Goal: Task Accomplishment & Management: Use online tool/utility

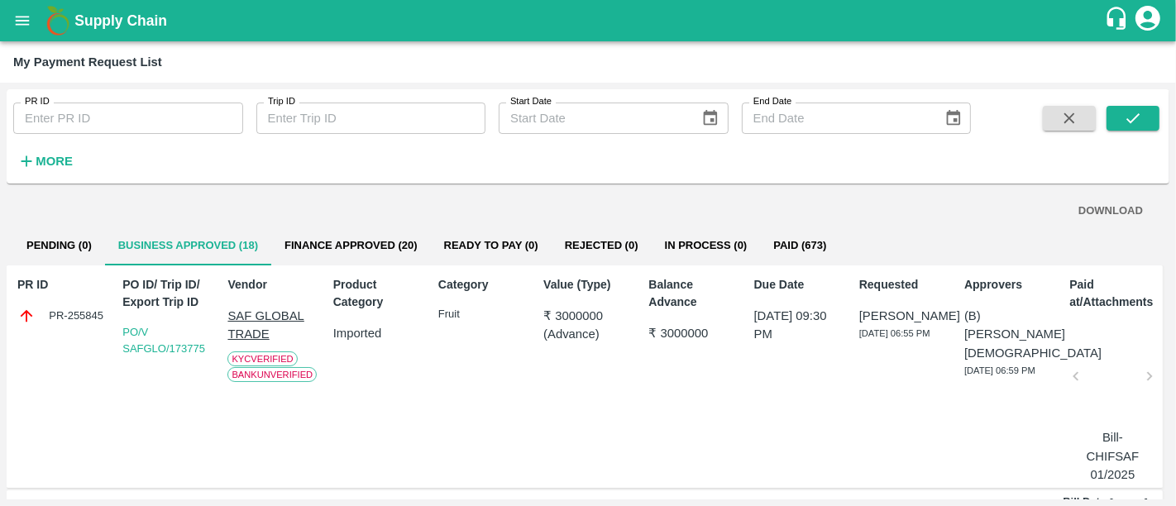
click at [791, 234] on button "Paid (673)" at bounding box center [799, 246] width 79 height 40
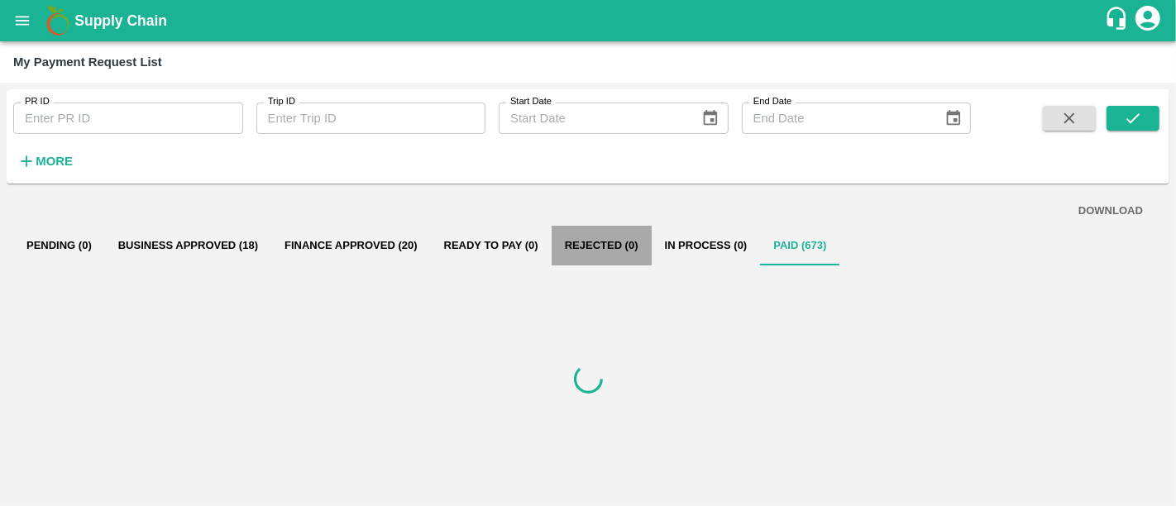
click at [559, 254] on button "Rejected (0)" at bounding box center [602, 246] width 100 height 40
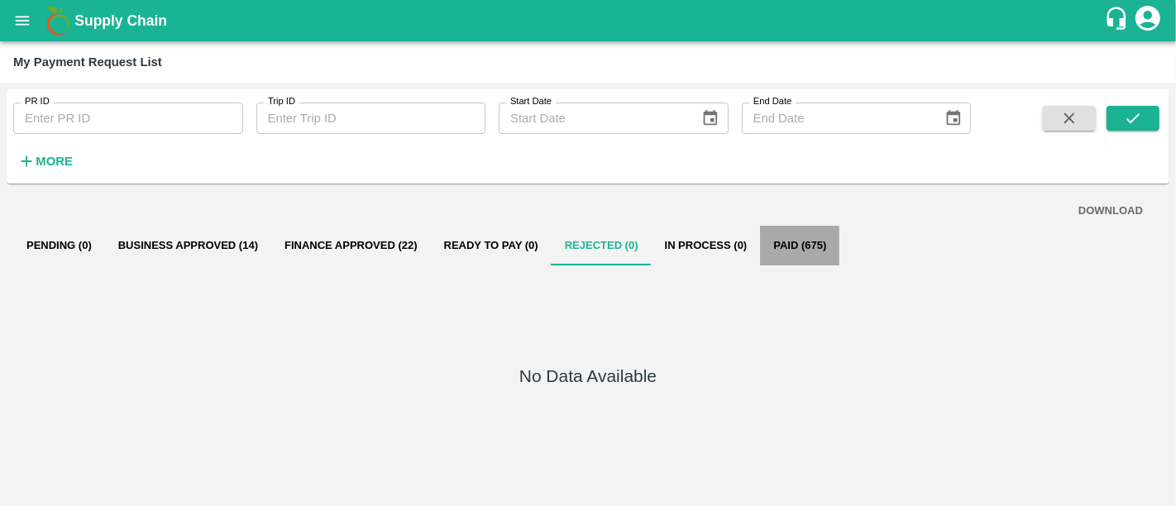
click at [766, 239] on button "Paid (675)" at bounding box center [799, 246] width 79 height 40
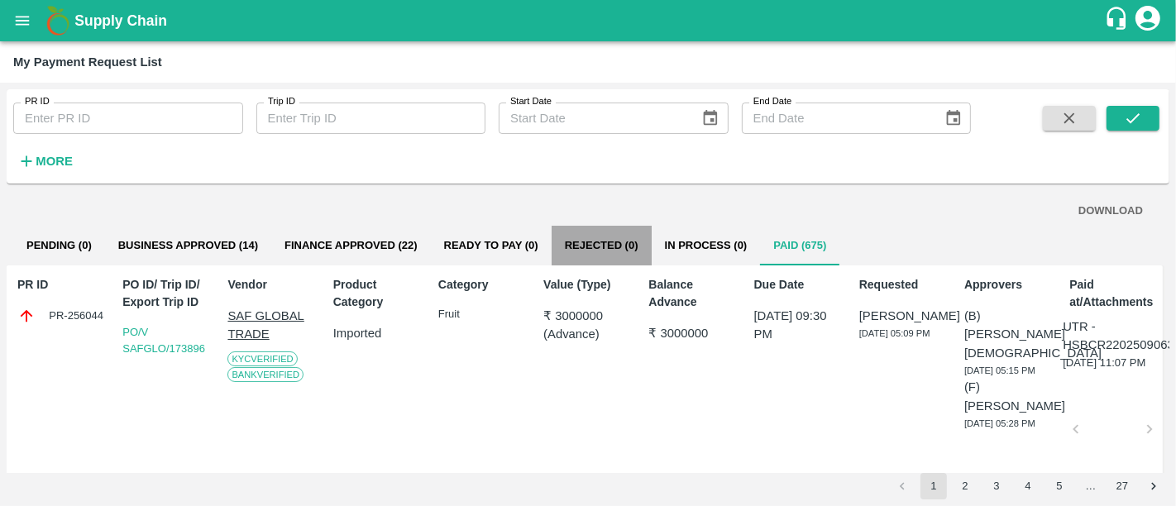
click at [574, 254] on button "Rejected (0)" at bounding box center [602, 246] width 100 height 40
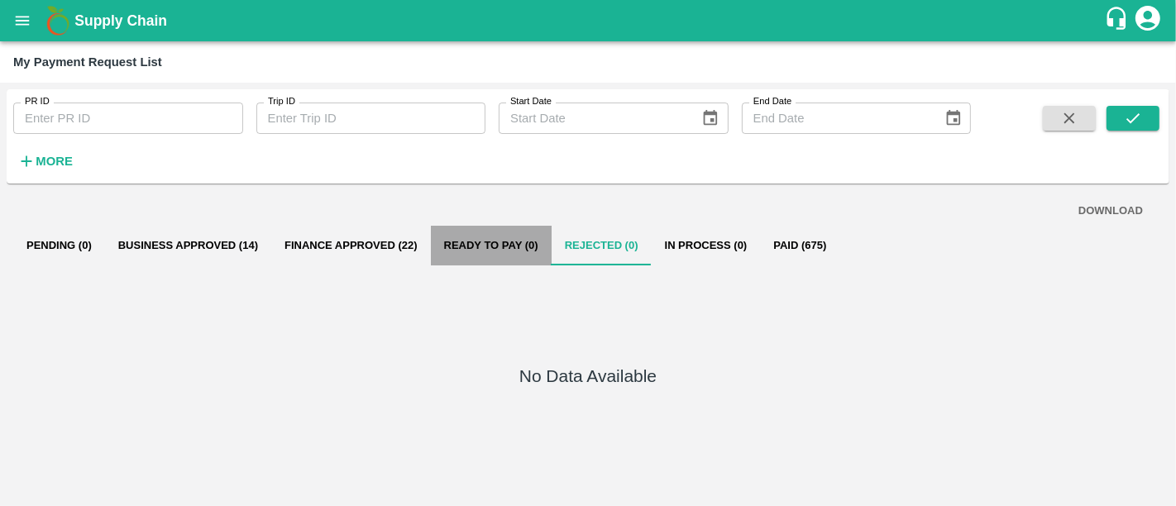
drag, startPoint x: 431, startPoint y: 254, endPoint x: 610, endPoint y: 254, distance: 179.5
click at [610, 254] on div "Pending (0) Business Approved (14) Finance Approved (22) Ready To Pay (0) Rejec…" at bounding box center [588, 246] width 1150 height 40
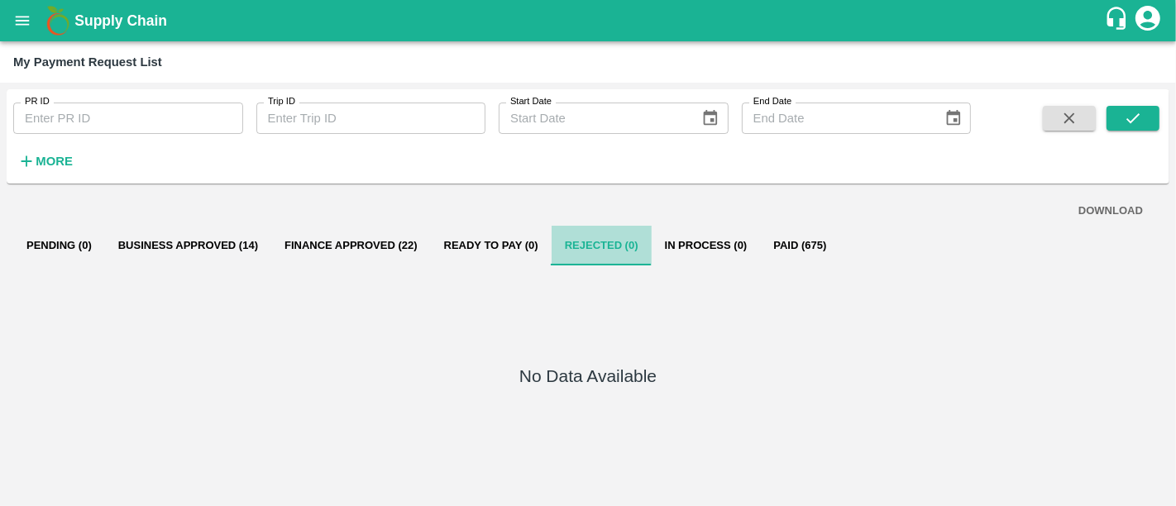
click at [610, 254] on button "Rejected (0)" at bounding box center [602, 246] width 100 height 40
click at [108, 9] on h1 "Supply Chain" at bounding box center [589, 20] width 1030 height 23
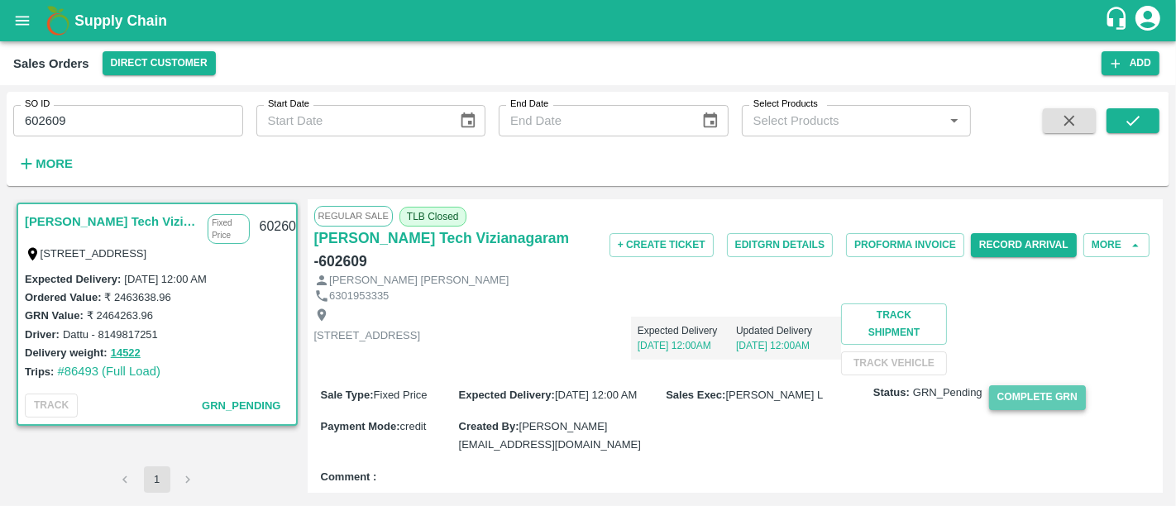
click at [1012, 409] on button "Complete GRN" at bounding box center [1037, 397] width 97 height 24
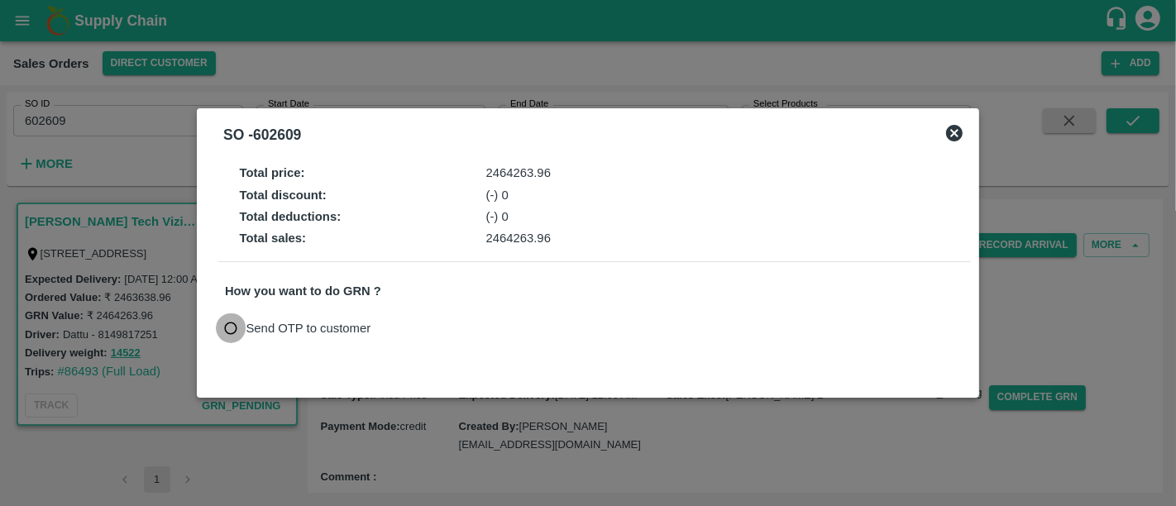
click at [237, 330] on input "Send OTP to customer" at bounding box center [231, 328] width 31 height 31
radio input "true"
click at [426, 340] on button "Send OTP" at bounding box center [418, 328] width 68 height 24
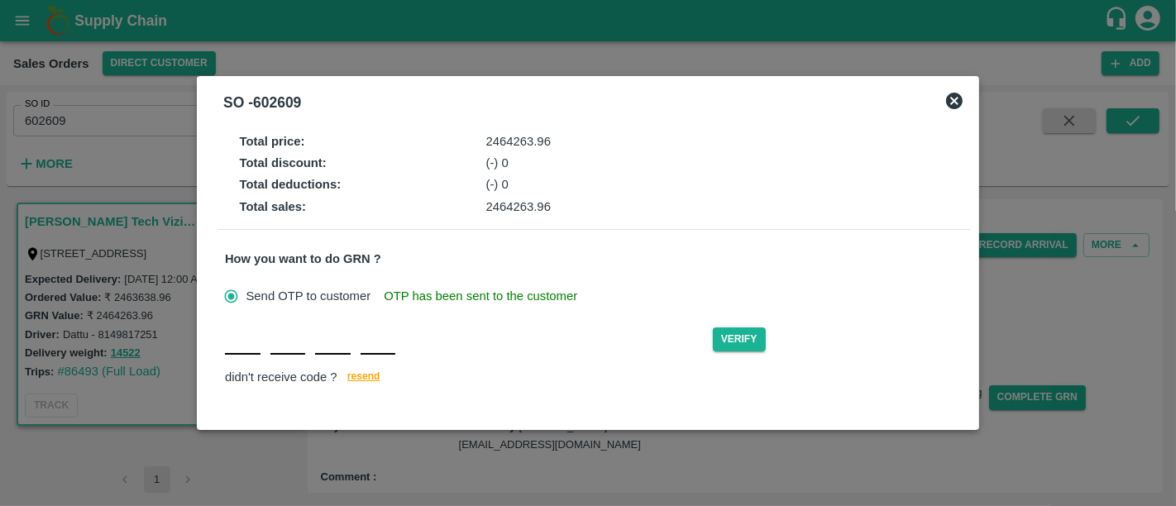
click at [242, 345] on input "text" at bounding box center [243, 340] width 36 height 30
type input "Q"
type input "N"
type input "K"
type input "C"
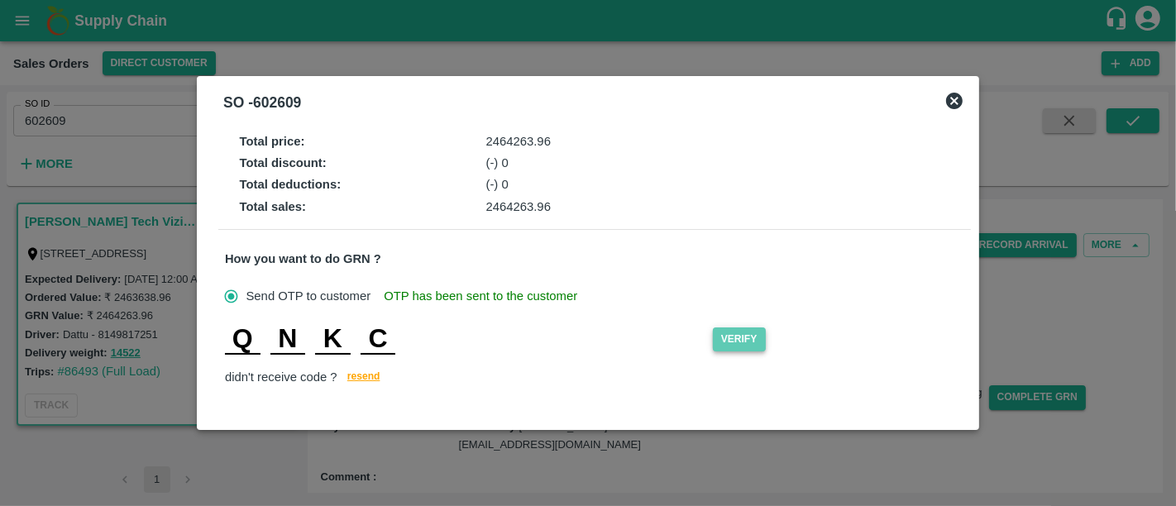
click at [744, 343] on button "Verify" at bounding box center [739, 340] width 53 height 24
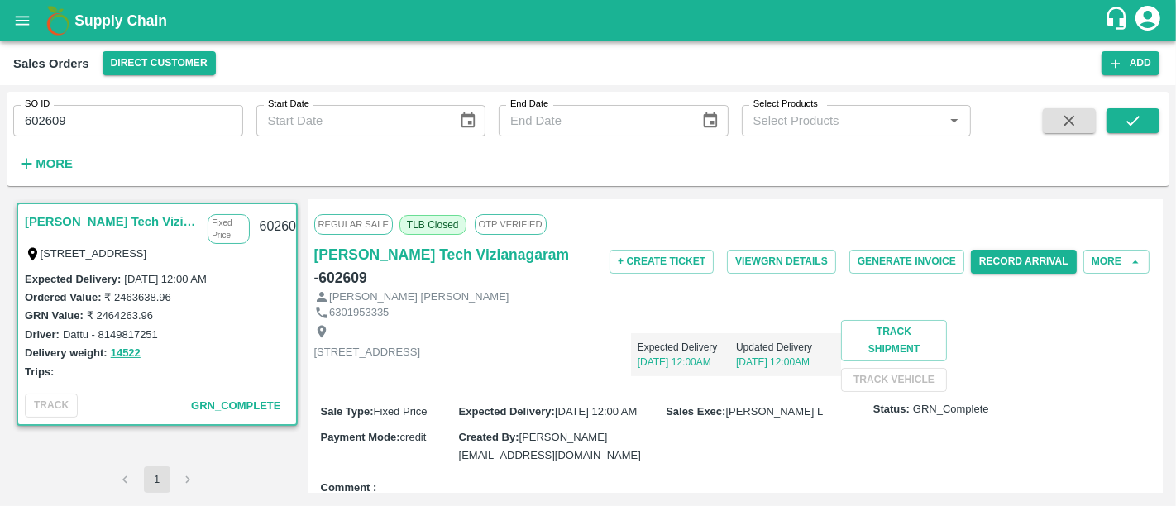
drag, startPoint x: 418, startPoint y: 353, endPoint x: 371, endPoint y: 286, distance: 81.9
click at [371, 286] on div "Regular Sale TLB Closed OTP VERIFIED Eesha Agro Tech Vizianagaram - 602609 + Cr…" at bounding box center [736, 346] width 856 height 294
click at [371, 289] on p "Bhupathiraju Jogi Jagannadha Raju" at bounding box center [418, 297] width 179 height 16
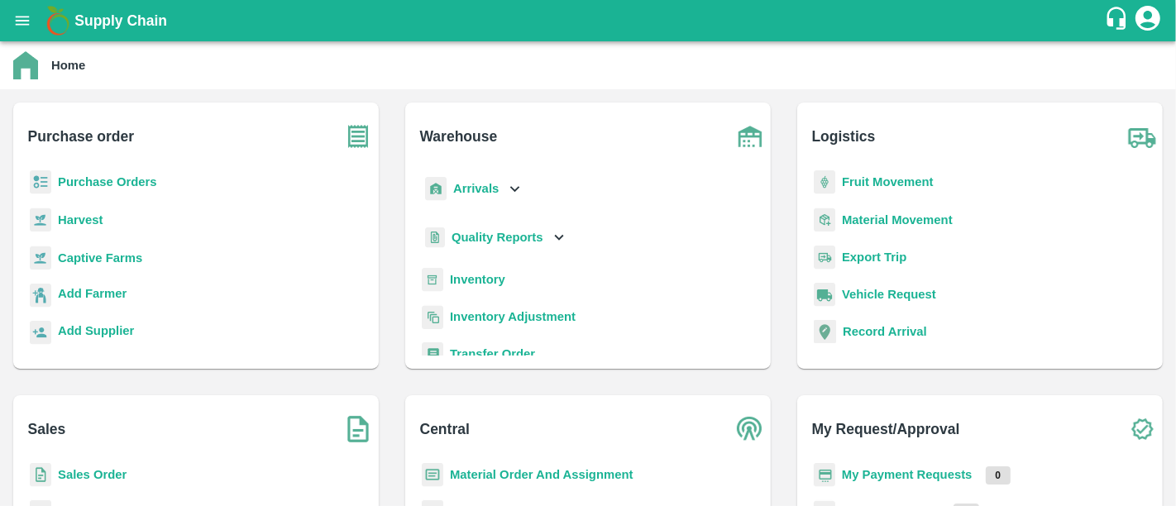
click at [132, 184] on b "Purchase Orders" at bounding box center [107, 181] width 99 height 13
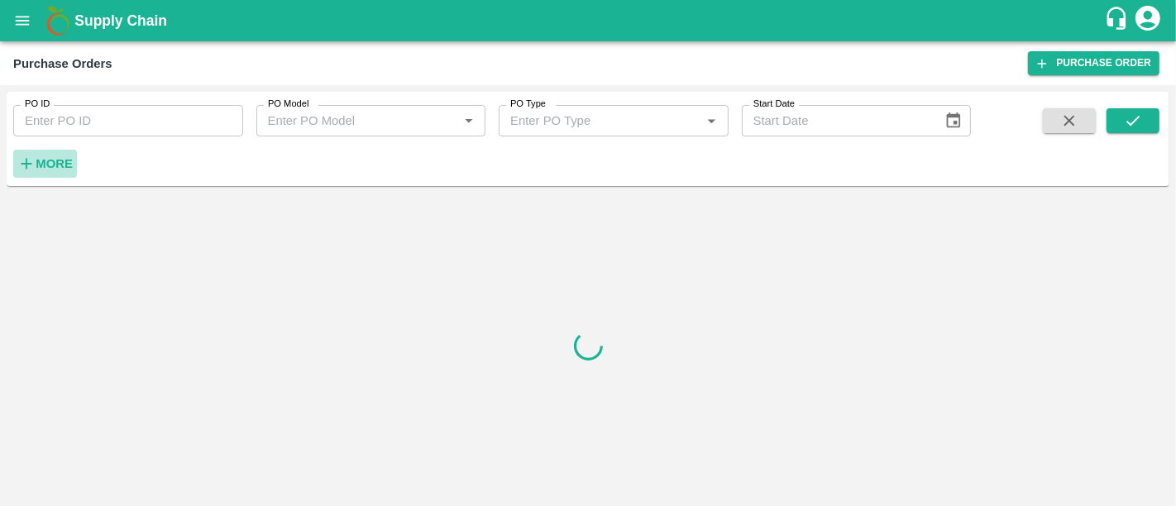
click at [61, 169] on strong "More" at bounding box center [54, 163] width 37 height 13
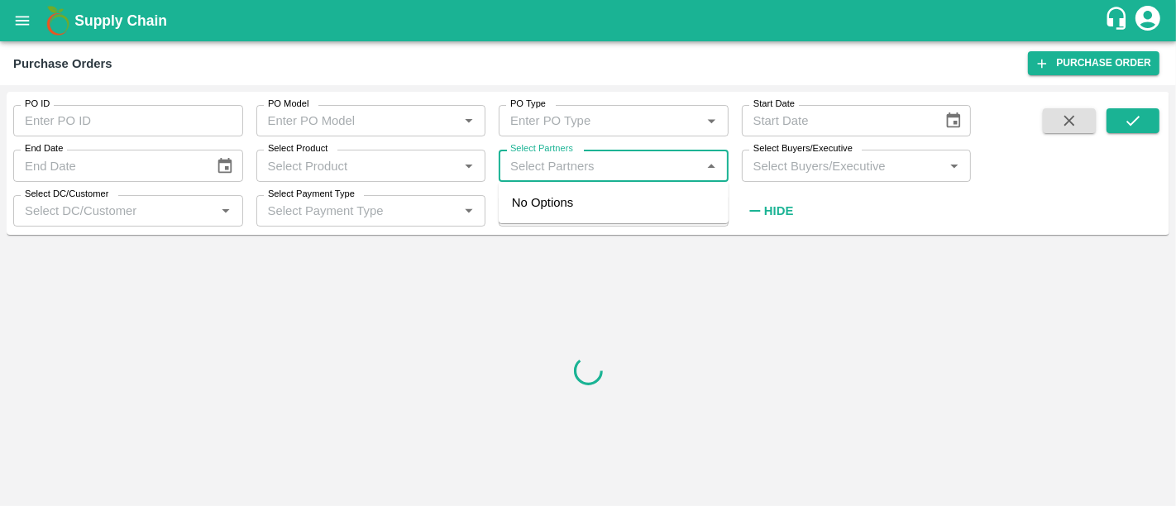
click at [581, 162] on input "Select Partners" at bounding box center [600, 166] width 193 height 22
type input "dfc"
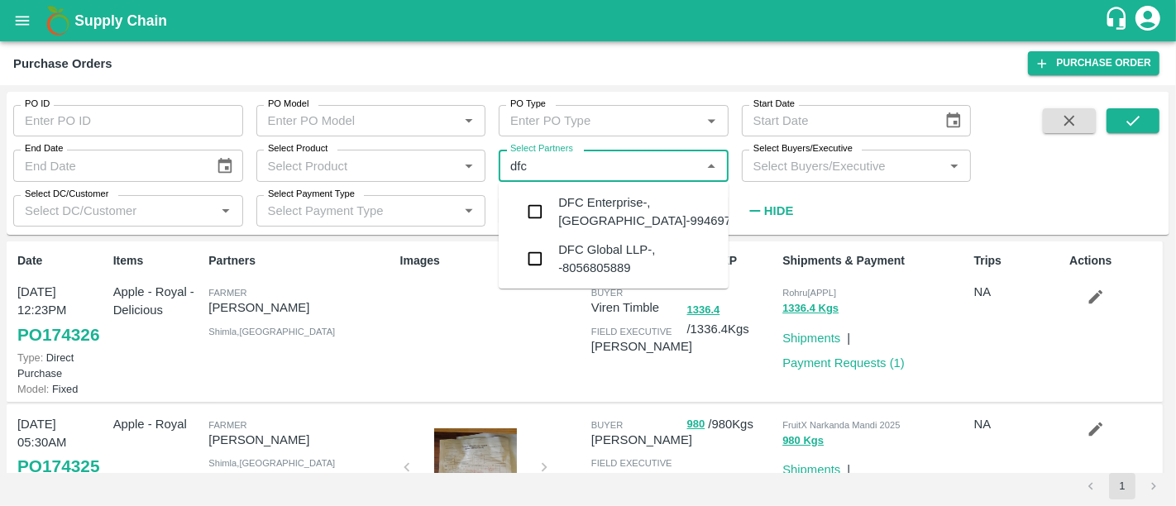
click at [579, 203] on div "DFC Enterprise-, [GEOGRAPHIC_DATA]-9946972353" at bounding box center [658, 212] width 200 height 37
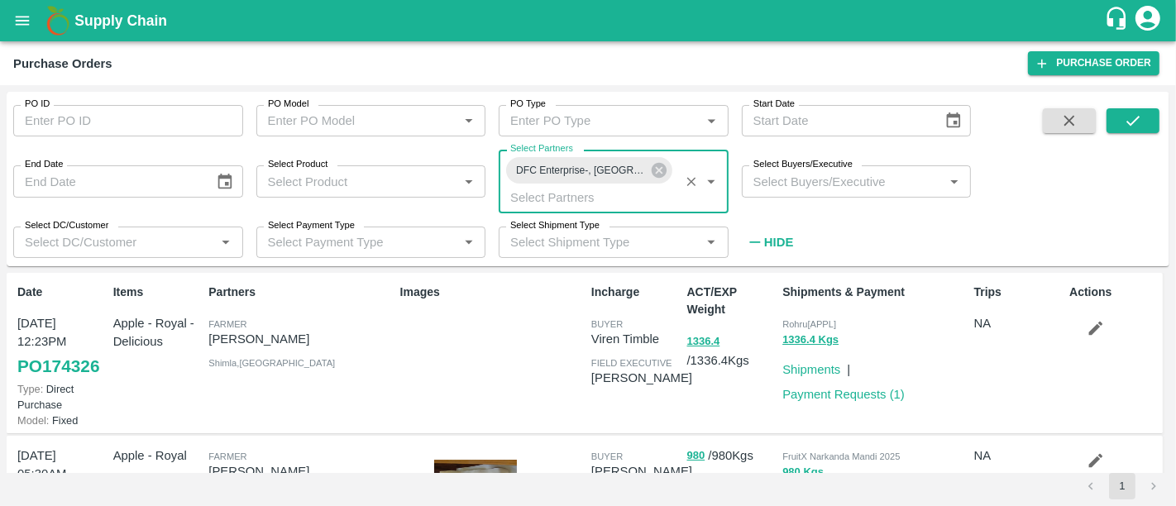
click at [438, 185] on input "Select Product" at bounding box center [357, 181] width 193 height 22
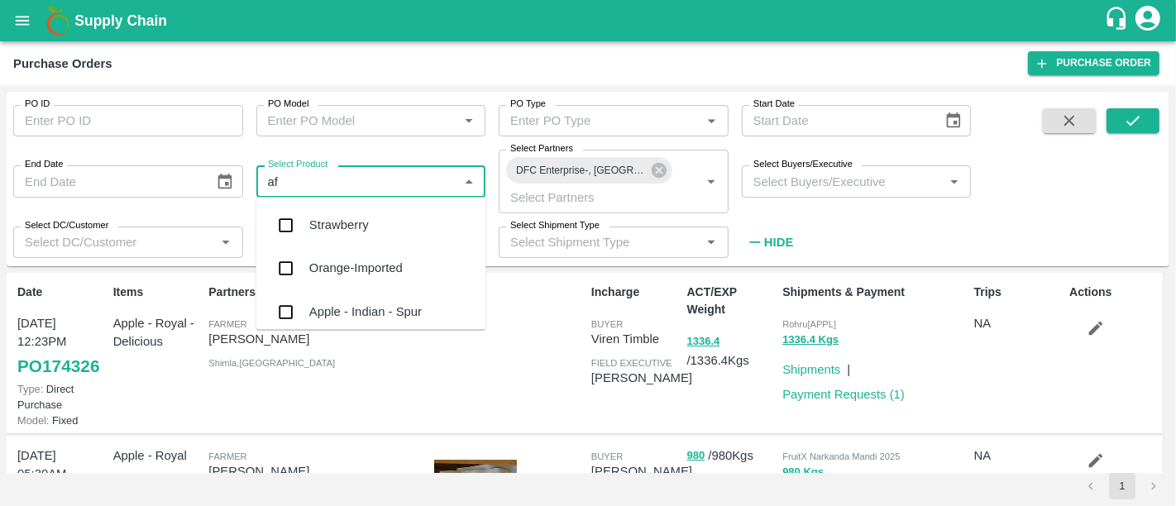
type input "afg"
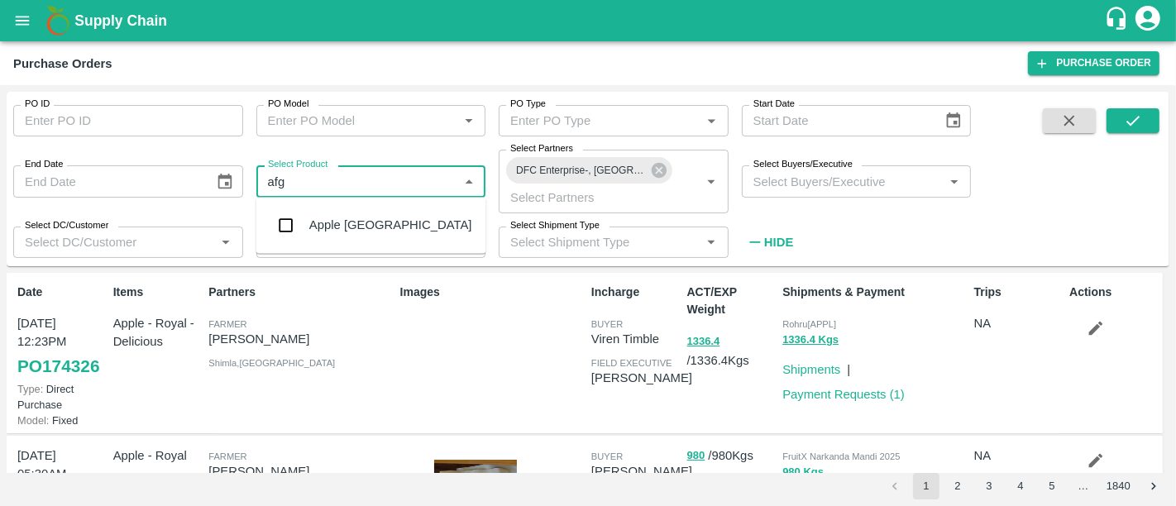
click at [402, 227] on div "Apple [GEOGRAPHIC_DATA]" at bounding box center [371, 225] width 230 height 43
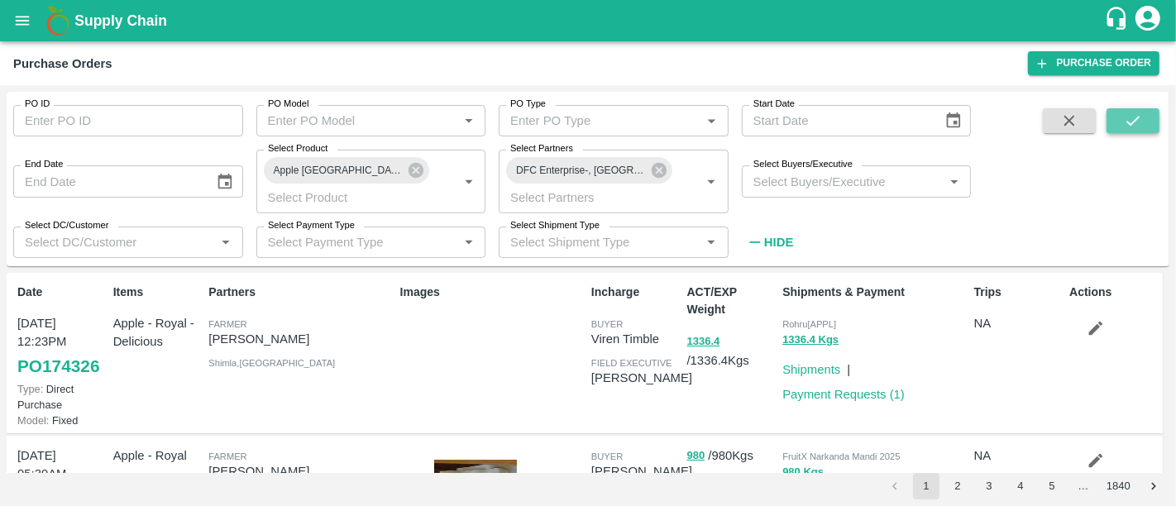
click at [1137, 120] on icon "submit" at bounding box center [1133, 121] width 18 height 18
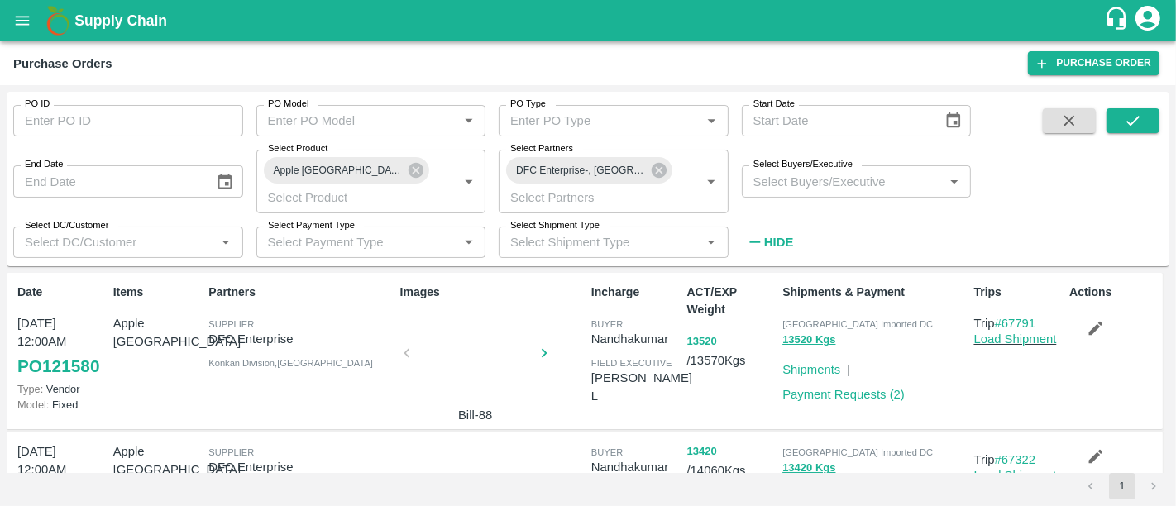
click at [492, 337] on div at bounding box center [476, 358] width 124 height 88
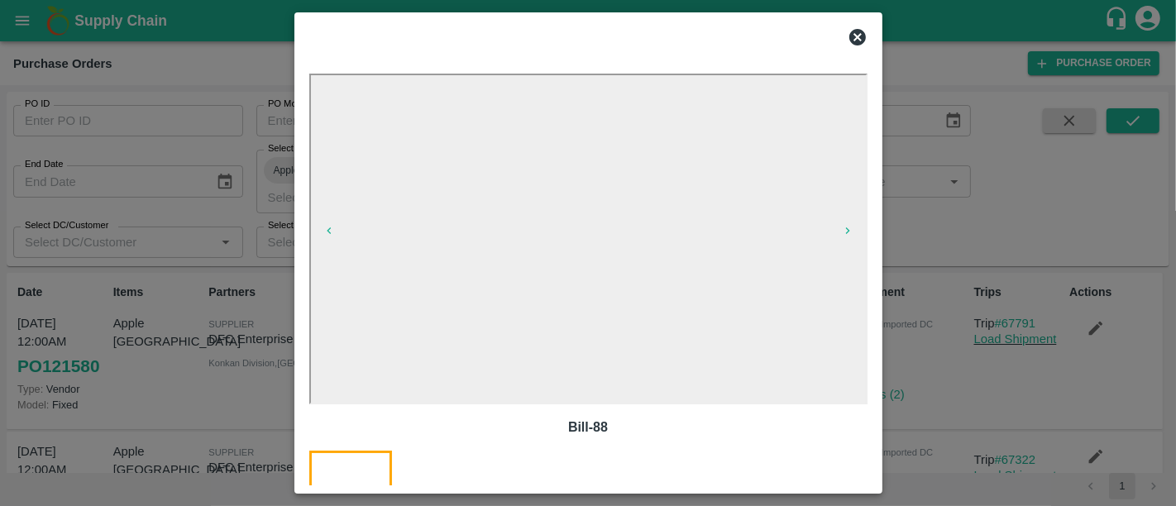
click at [945, 407] on div at bounding box center [588, 253] width 1176 height 506
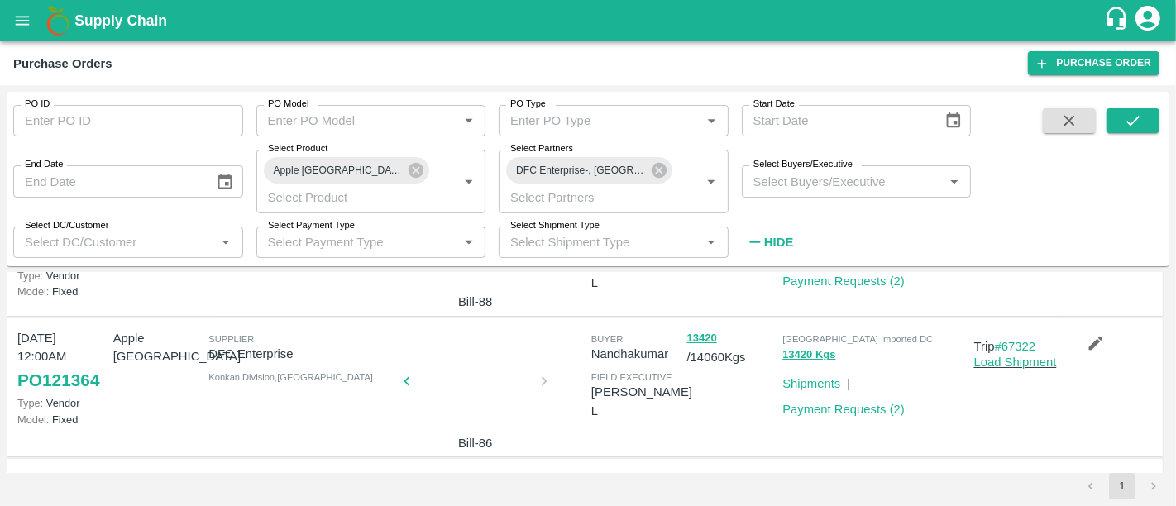
scroll to position [155, 0]
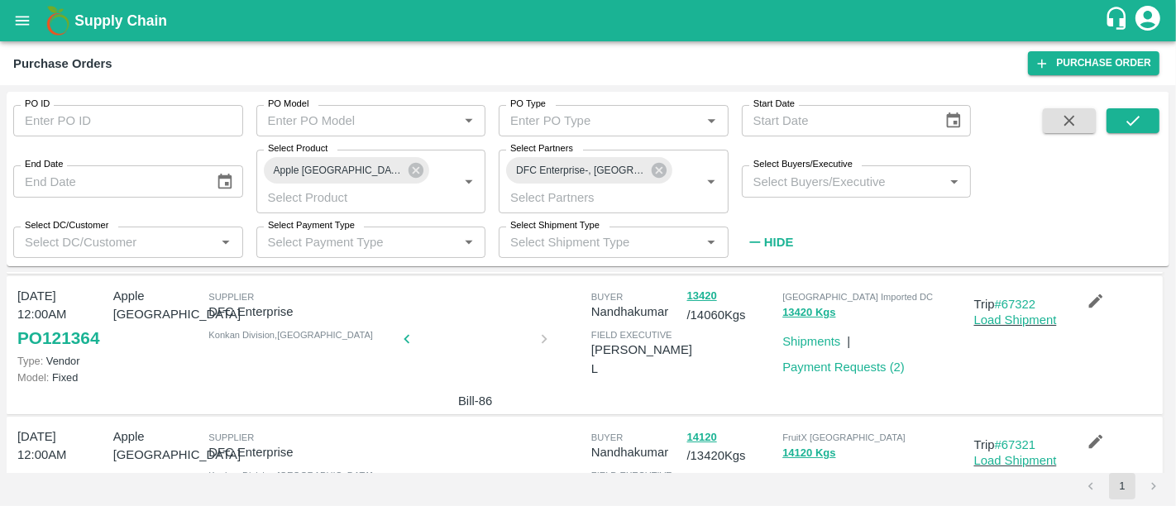
click at [455, 347] on div at bounding box center [476, 344] width 124 height 88
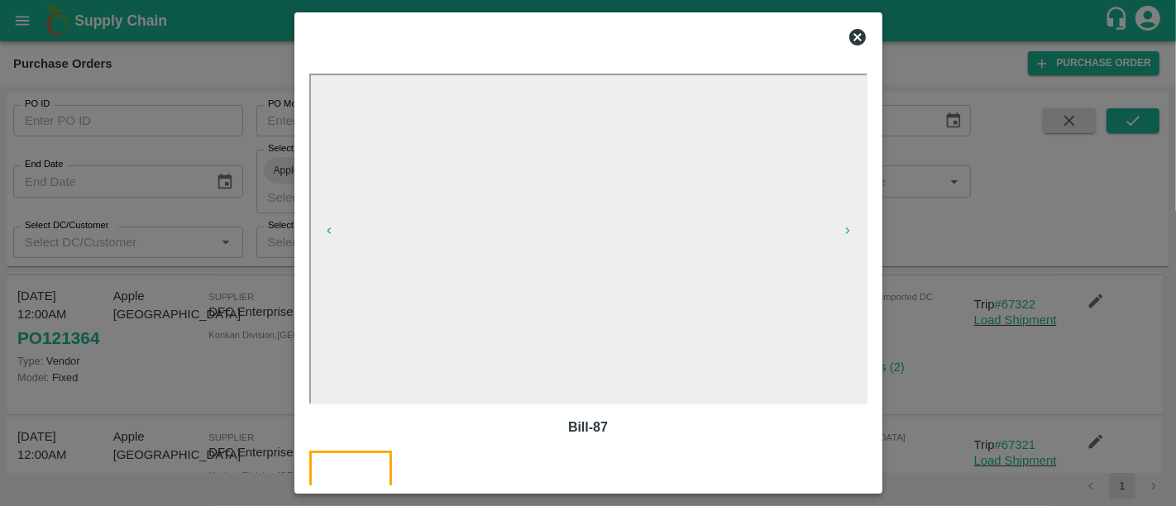
click at [945, 357] on div at bounding box center [588, 253] width 1176 height 506
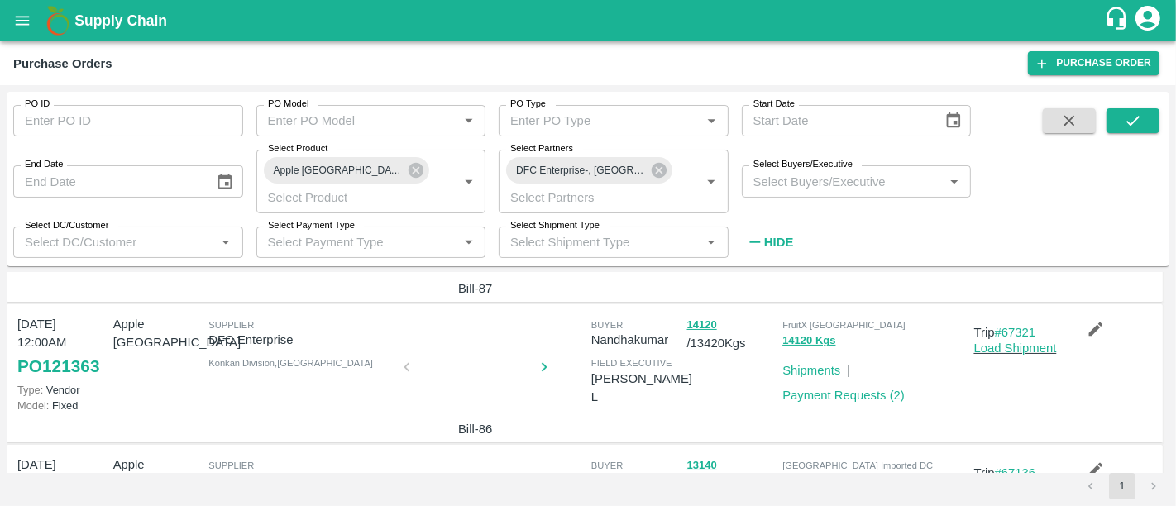
scroll to position [265, 0]
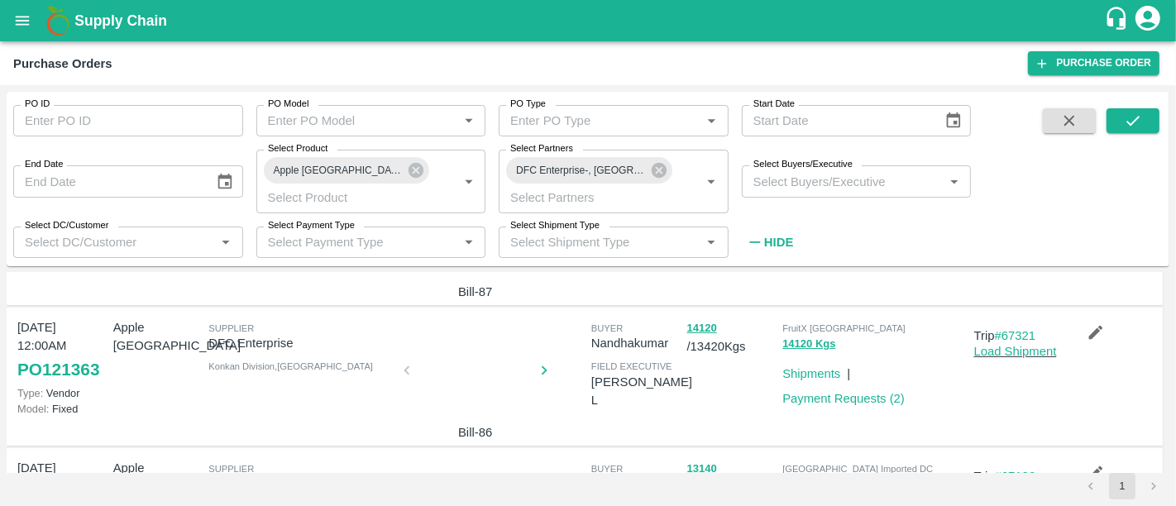
click at [477, 337] on div at bounding box center [476, 376] width 124 height 88
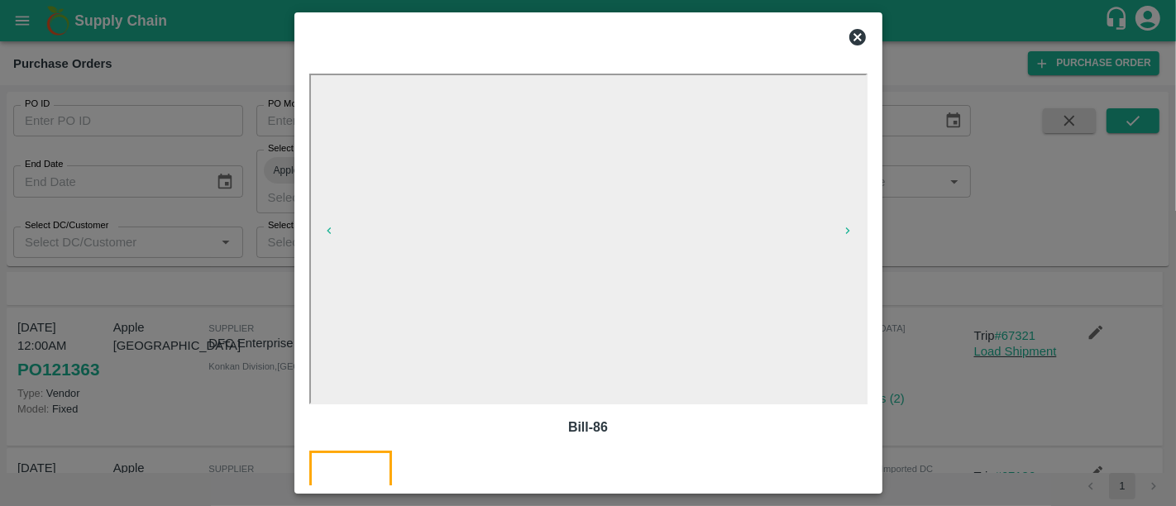
click at [151, 412] on div at bounding box center [588, 253] width 1176 height 506
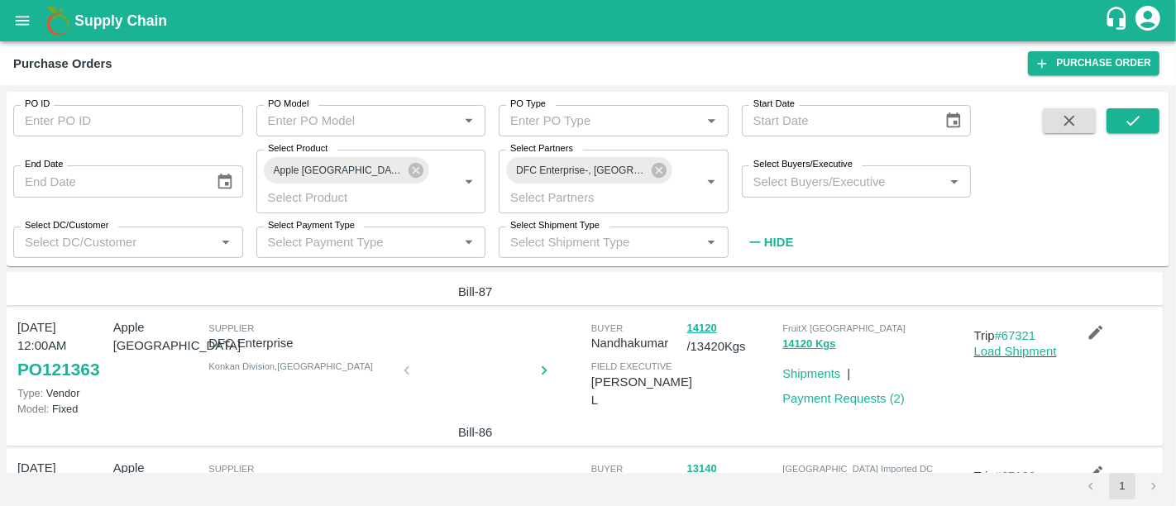
scroll to position [299, 0]
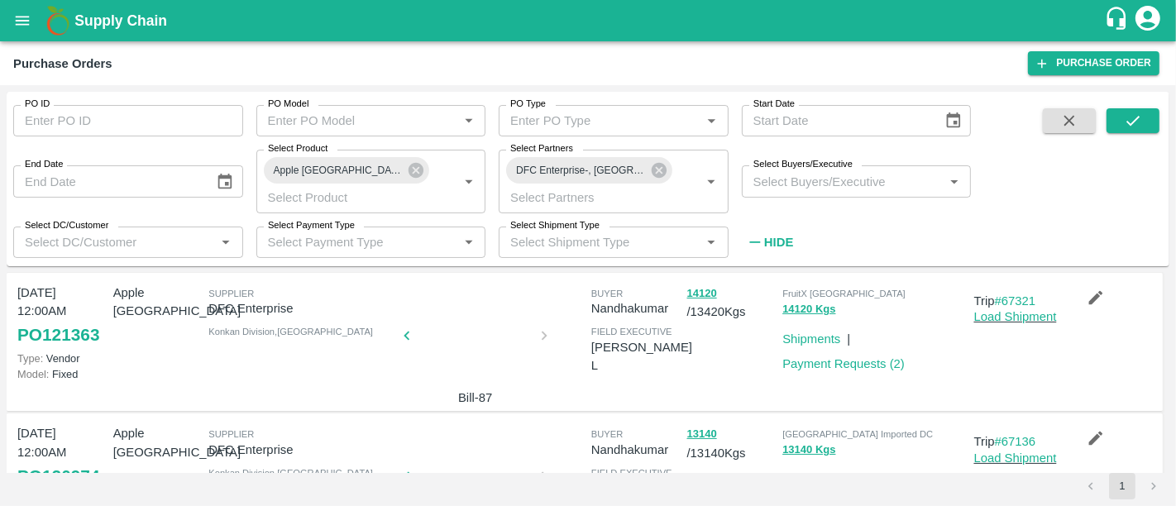
click at [465, 332] on div at bounding box center [476, 341] width 124 height 88
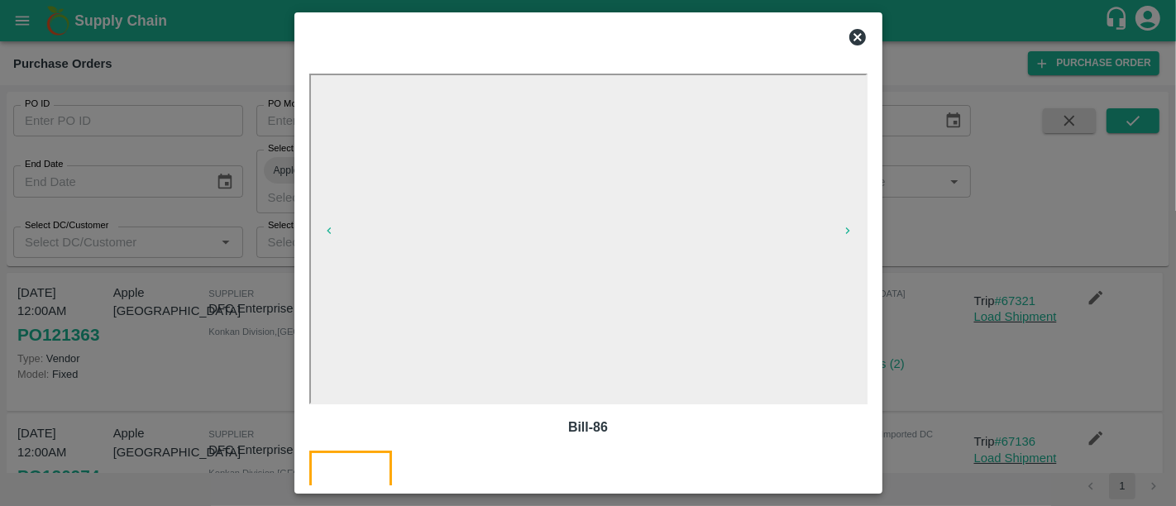
click at [937, 357] on div at bounding box center [588, 253] width 1176 height 506
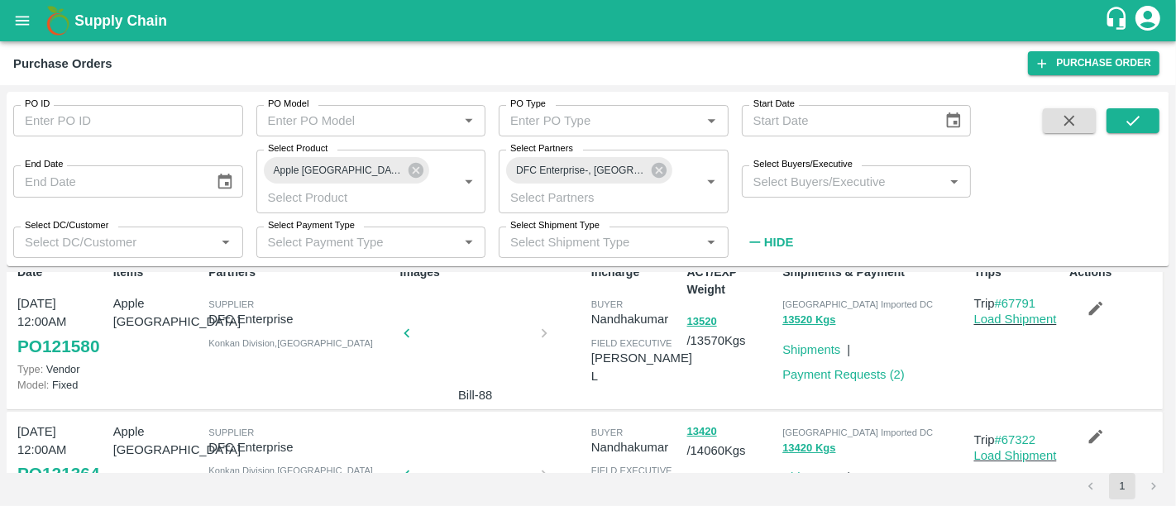
scroll to position [0, 0]
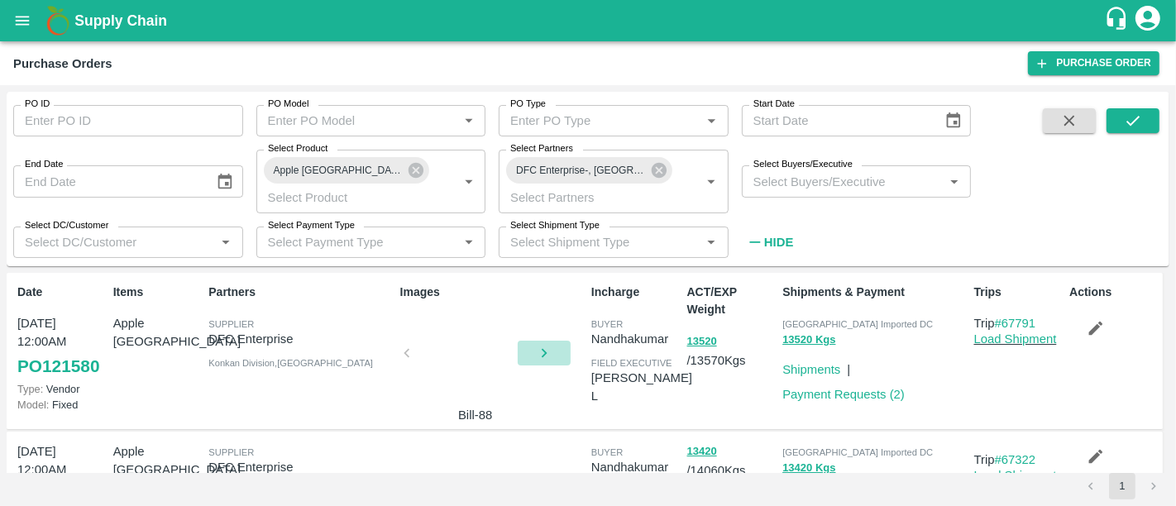
click at [546, 350] on icon "button" at bounding box center [544, 353] width 18 height 18
click at [460, 343] on div at bounding box center [476, 358] width 124 height 88
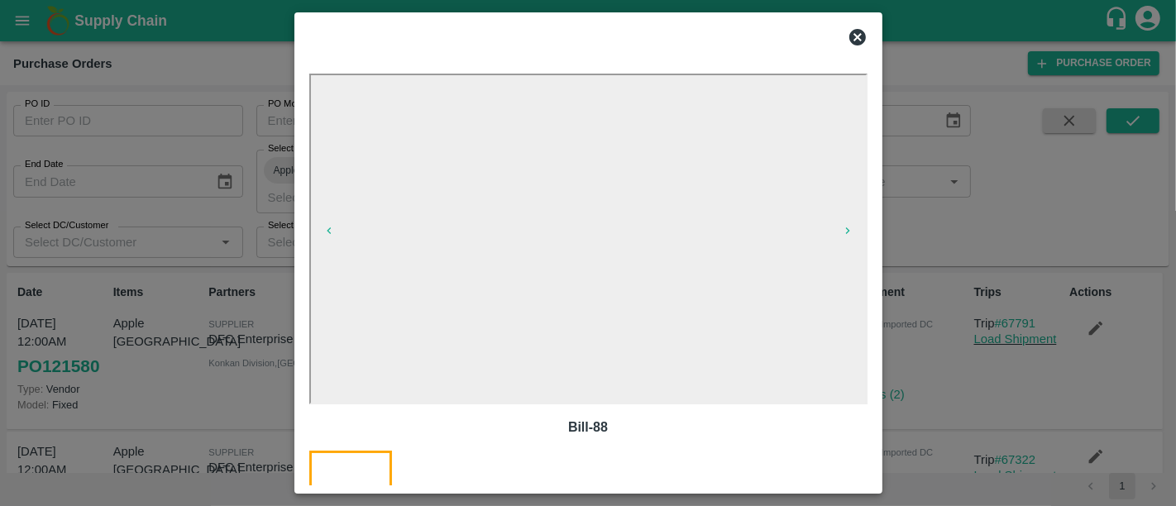
click at [911, 249] on div at bounding box center [588, 253] width 1176 height 506
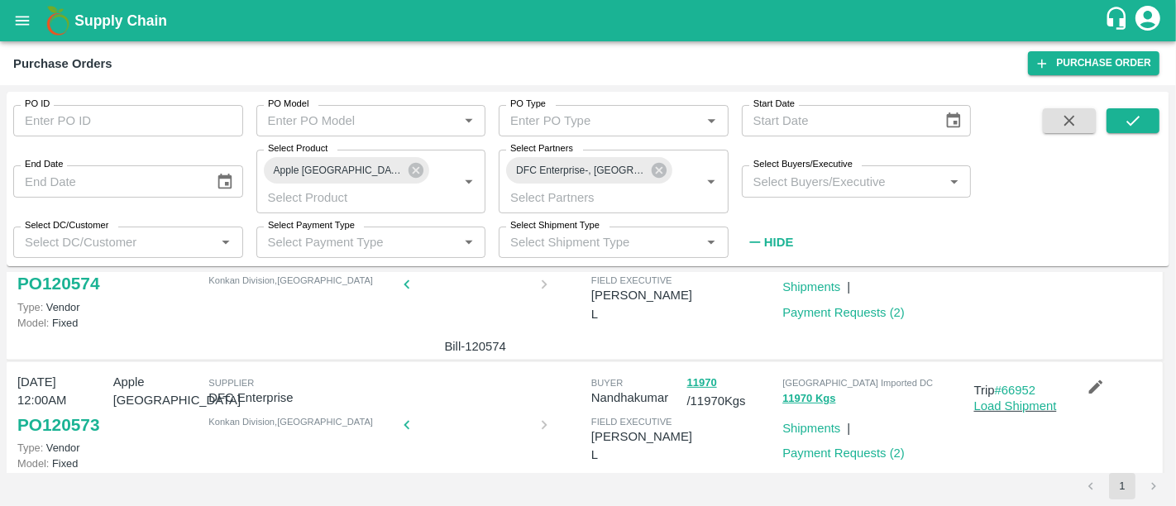
scroll to position [672, 0]
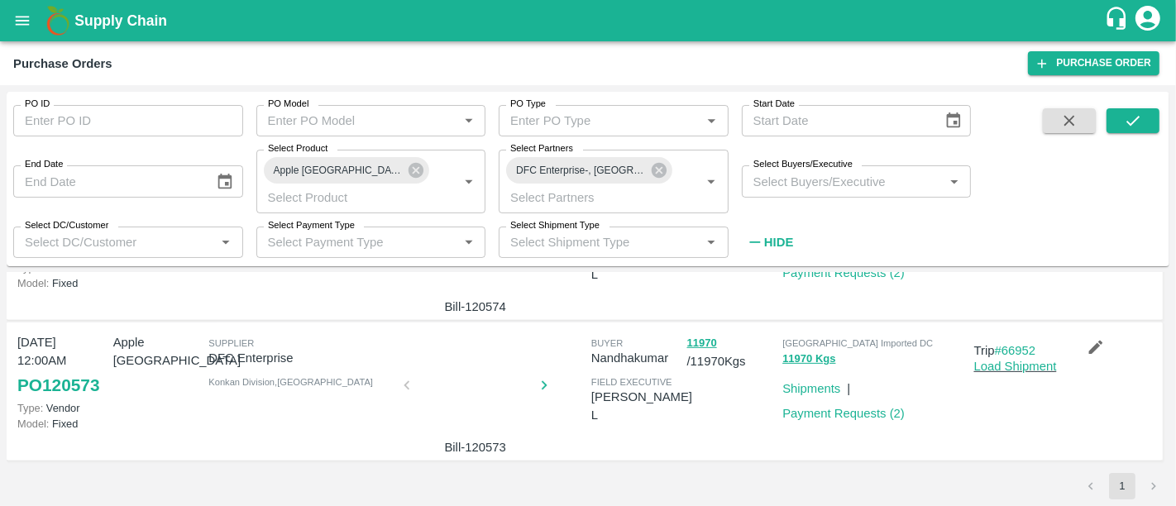
click at [471, 415] on div at bounding box center [476, 391] width 124 height 88
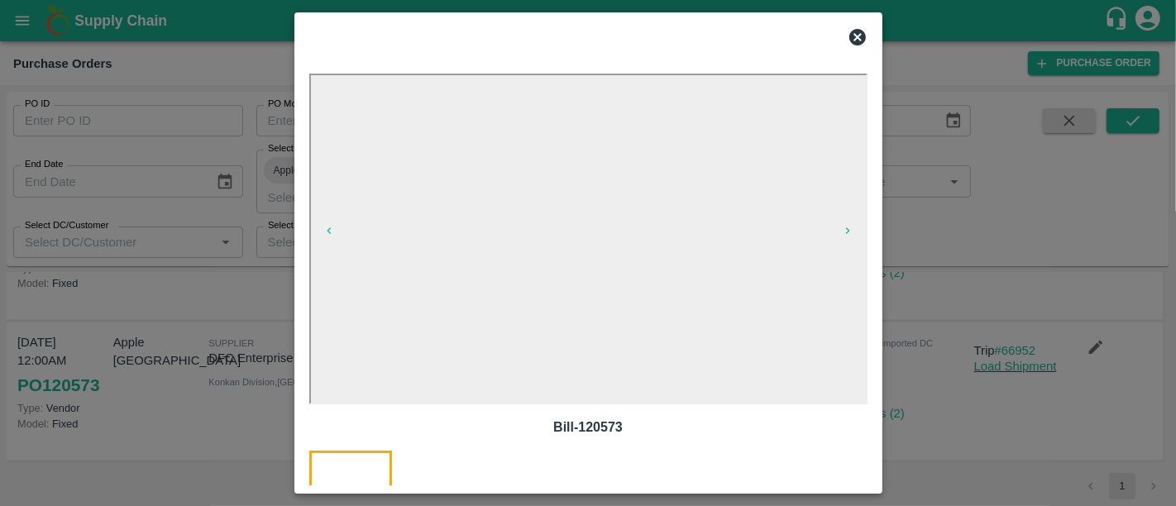
click at [921, 375] on div at bounding box center [588, 253] width 1176 height 506
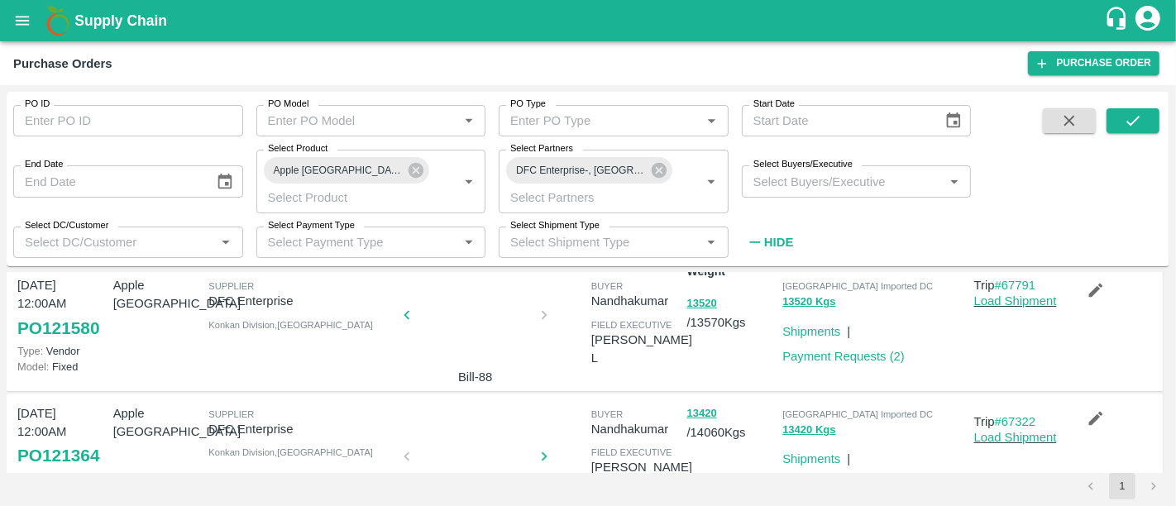
scroll to position [0, 0]
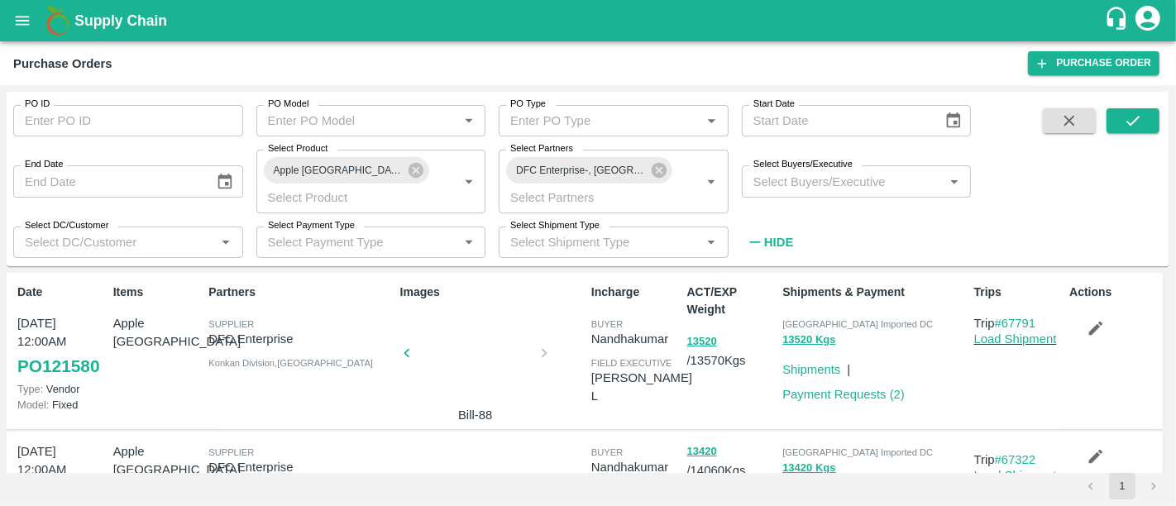
click at [510, 355] on div at bounding box center [476, 358] width 124 height 88
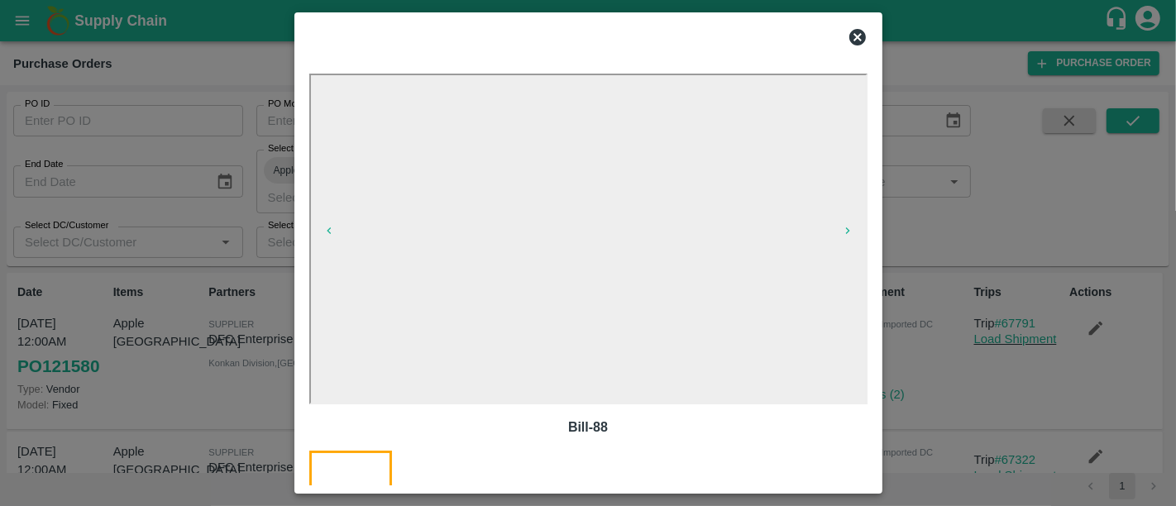
click at [988, 319] on div at bounding box center [588, 253] width 1176 height 506
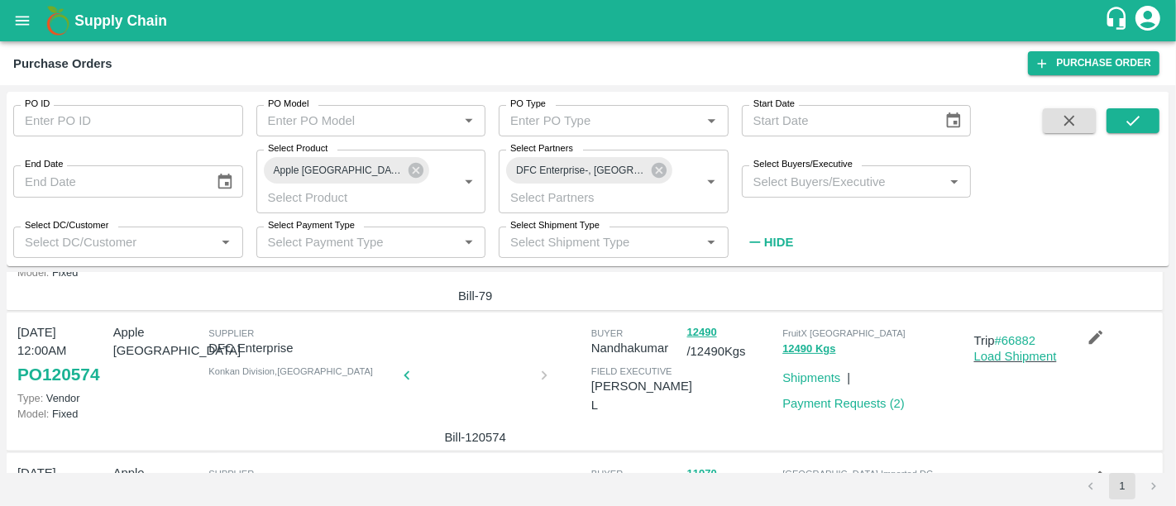
scroll to position [540, 0]
click at [498, 373] on div at bounding box center [476, 382] width 124 height 88
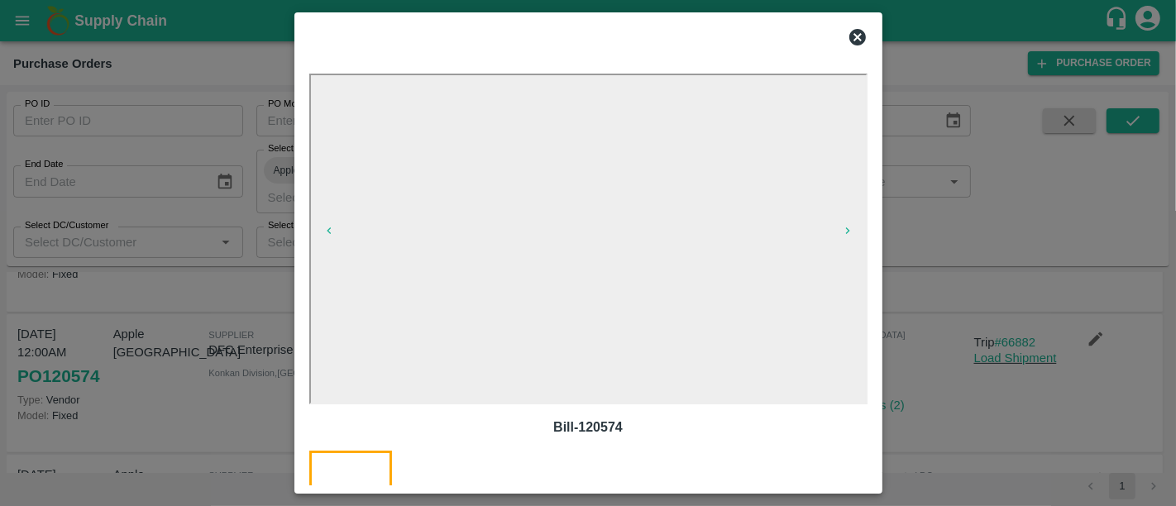
click at [462, 455] on div at bounding box center [463, 504] width 103 height 107
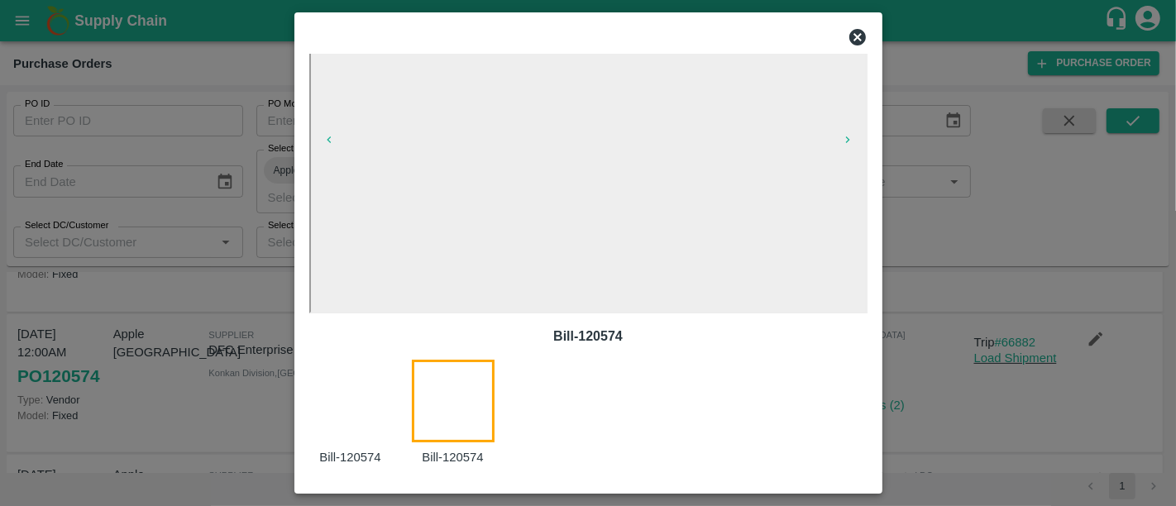
click at [360, 409] on div at bounding box center [360, 413] width 103 height 107
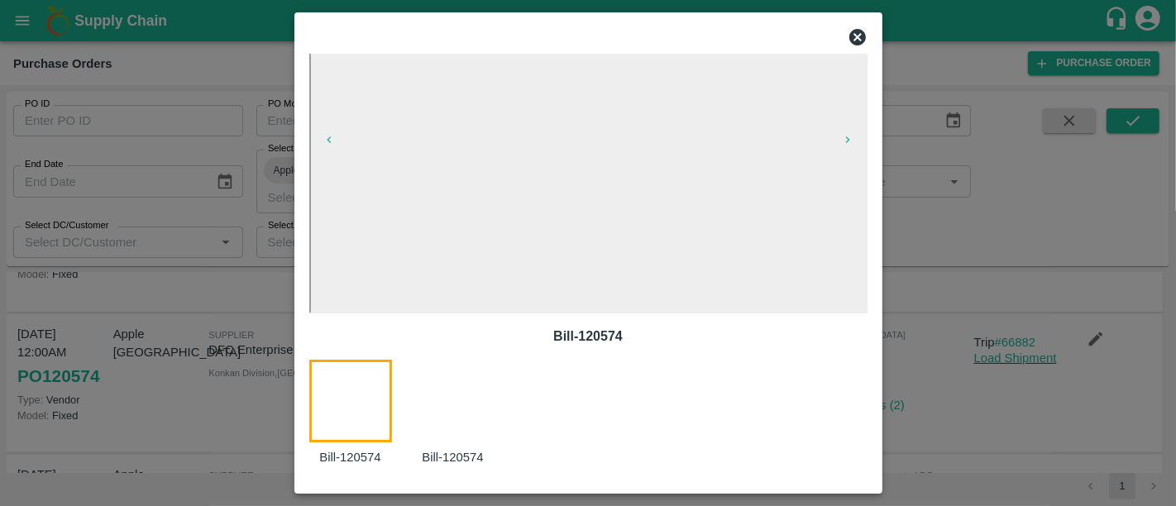
click at [1006, 293] on div at bounding box center [588, 253] width 1176 height 506
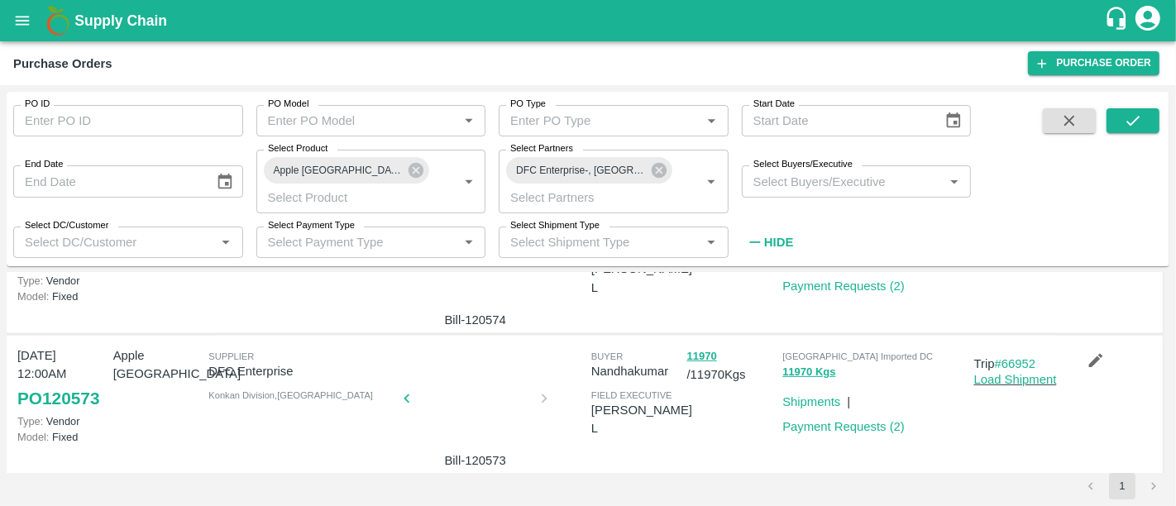
scroll to position [659, 0]
click at [490, 373] on div at bounding box center [476, 404] width 124 height 88
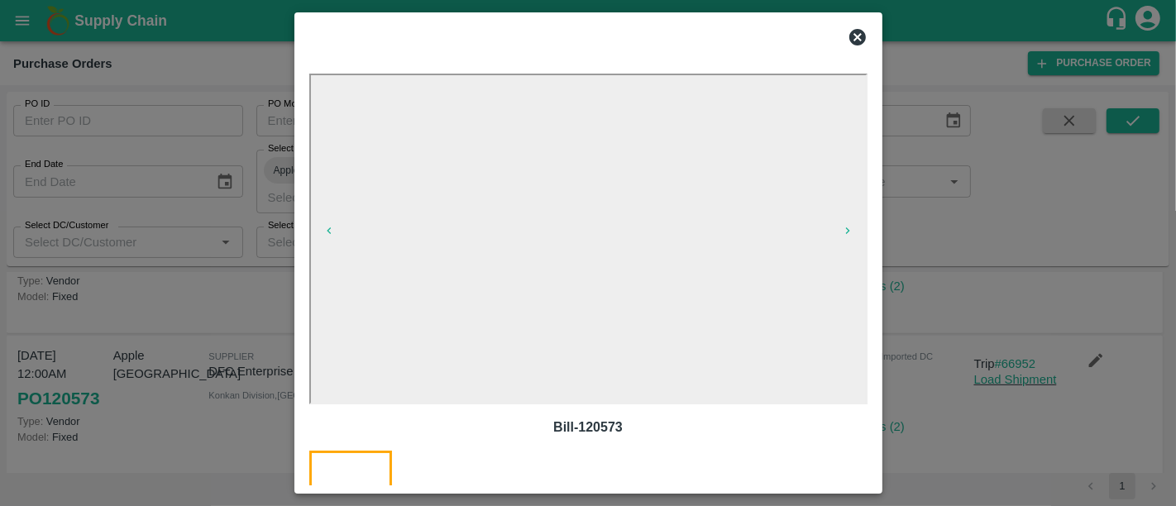
click at [914, 313] on div at bounding box center [588, 253] width 1176 height 506
